Goal: Information Seeking & Learning: Learn about a topic

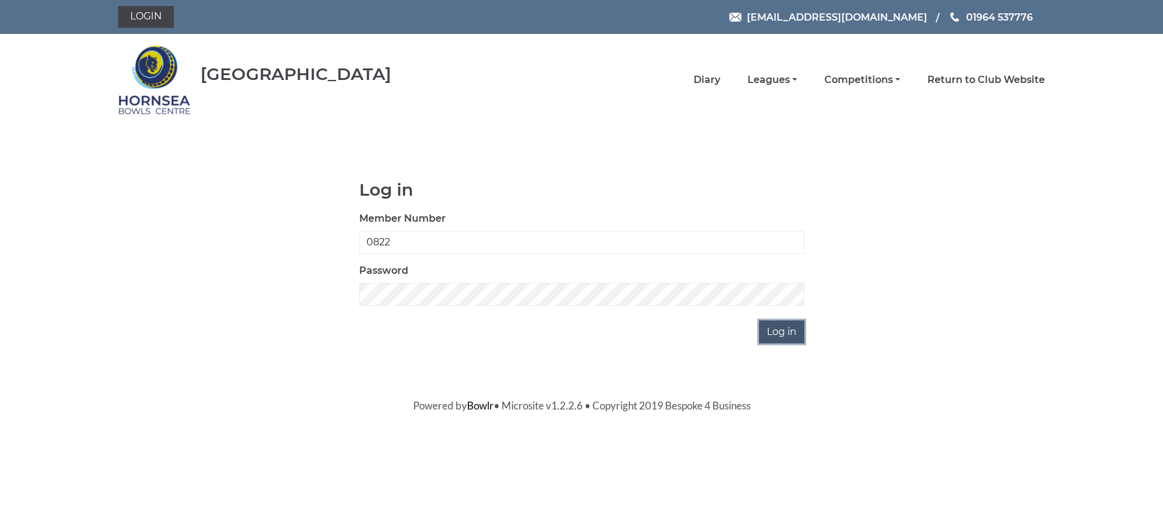
click at [781, 331] on input "Log in" at bounding box center [781, 331] width 45 height 23
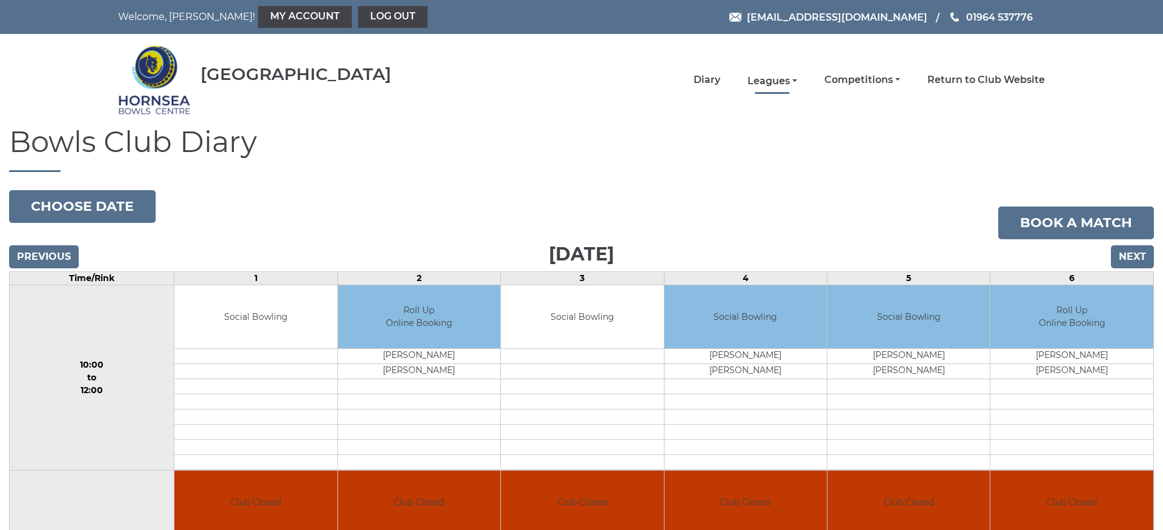
click at [776, 80] on link "Leagues" at bounding box center [772, 81] width 50 height 13
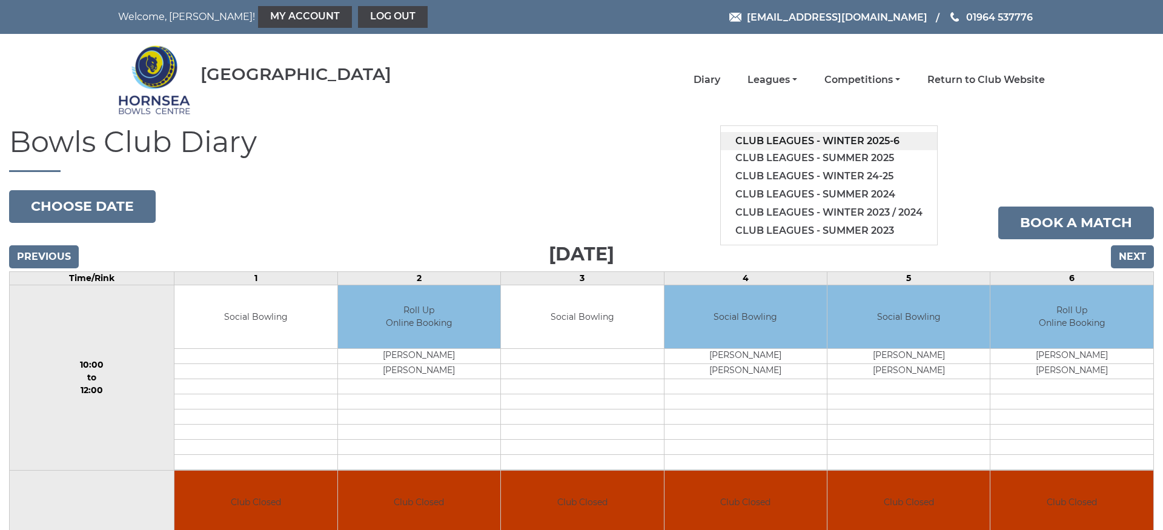
click at [850, 142] on link "Club leagues - Winter 2025-6" at bounding box center [829, 141] width 216 height 18
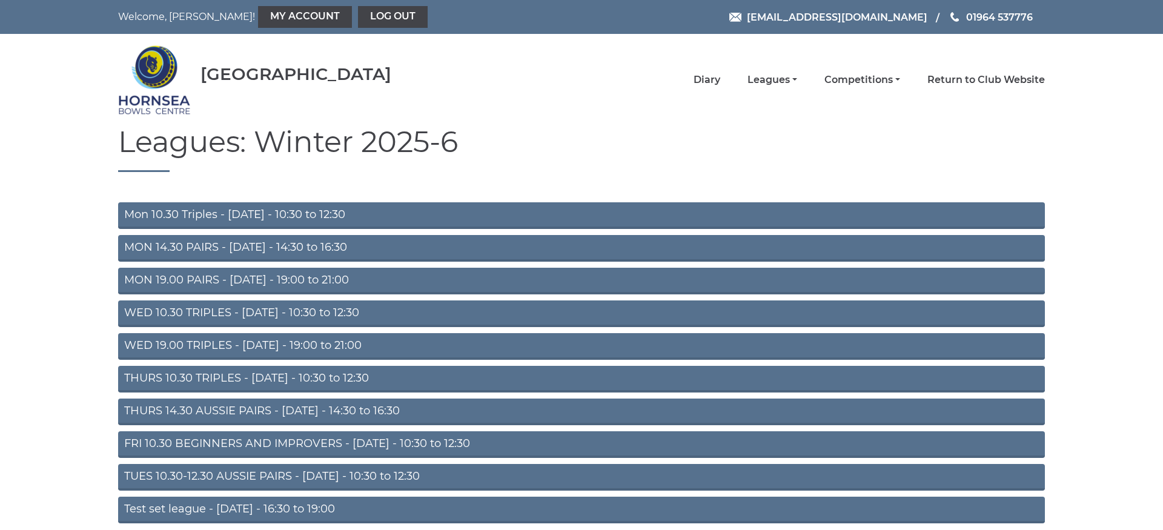
click at [354, 377] on link "THURS 10.30 TRIPLES - [DATE] - 10:30 to 12:30" at bounding box center [581, 379] width 927 height 27
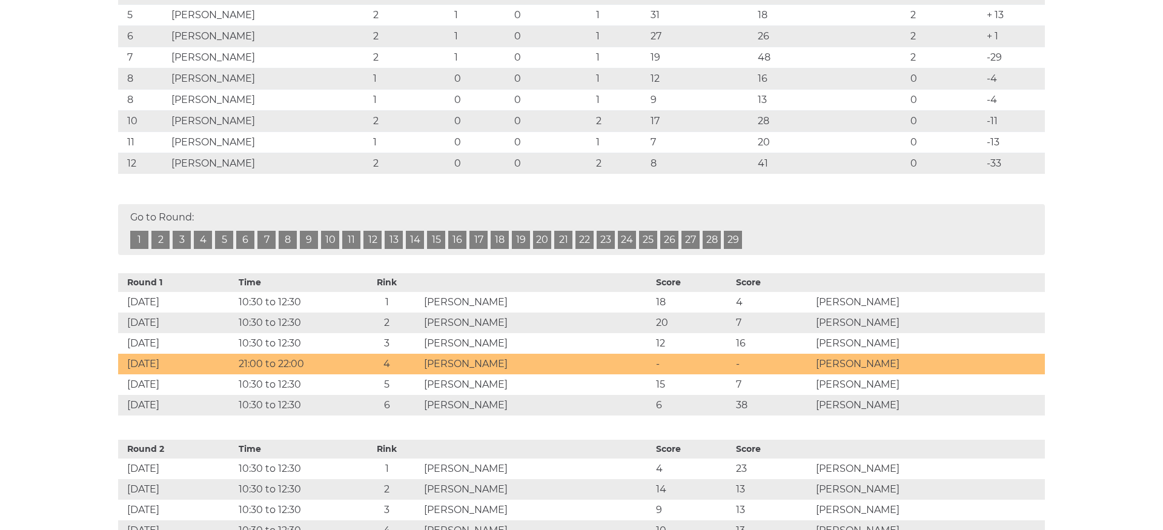
scroll to position [309, 0]
